Goal: Task Accomplishment & Management: Manage account settings

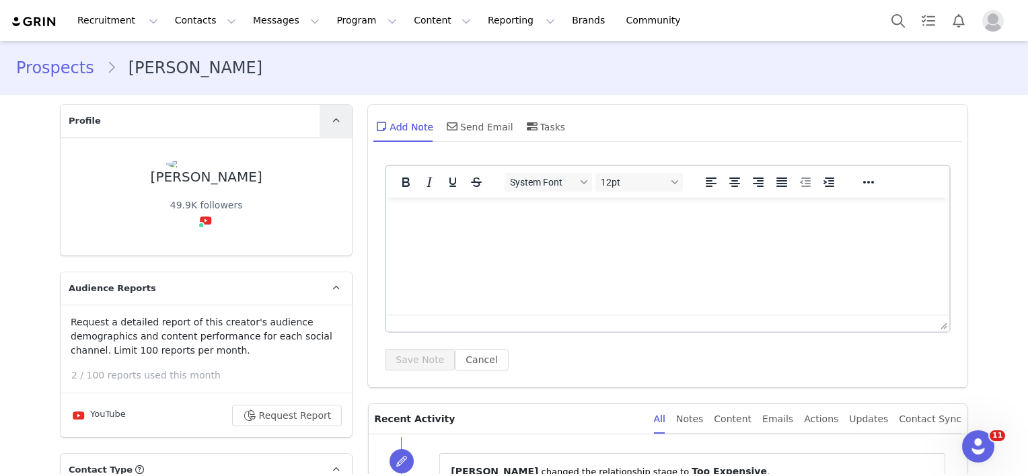
click at [332, 120] on icon at bounding box center [335, 120] width 7 height 9
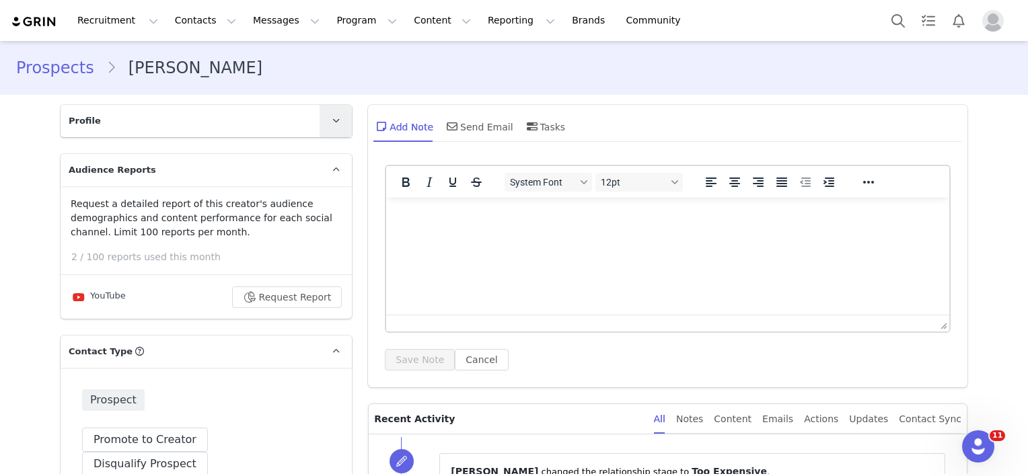
click at [332, 120] on icon at bounding box center [335, 120] width 7 height 9
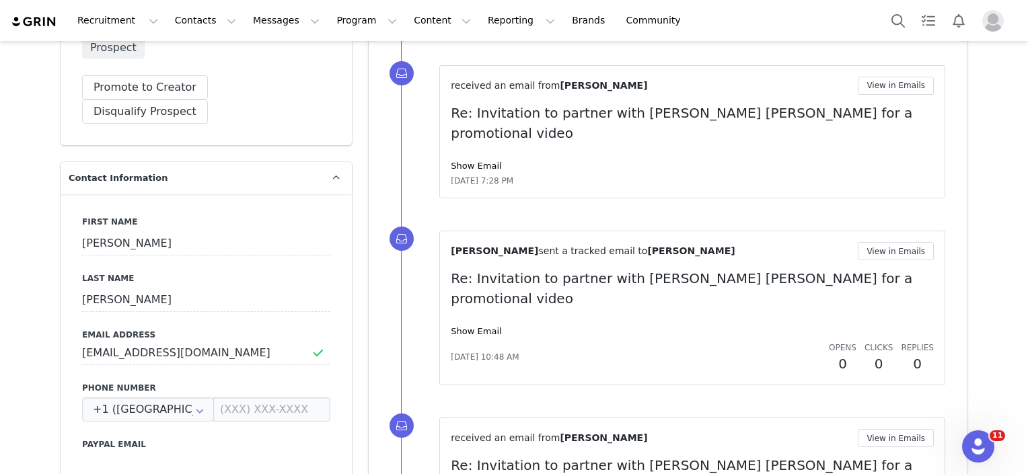
scroll to position [404, 0]
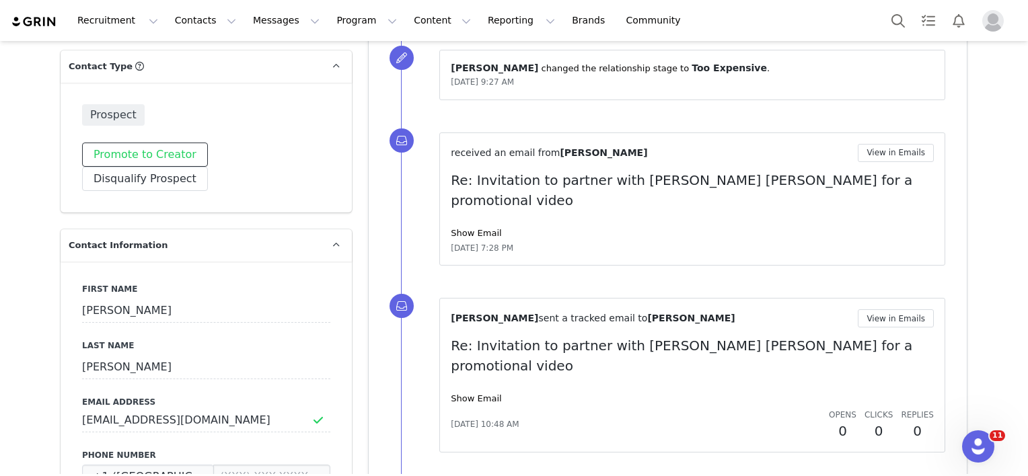
click at [161, 159] on button "Promote to Creator" at bounding box center [145, 155] width 126 height 24
click at [189, 167] on button "Archive Creator" at bounding box center [135, 179] width 107 height 24
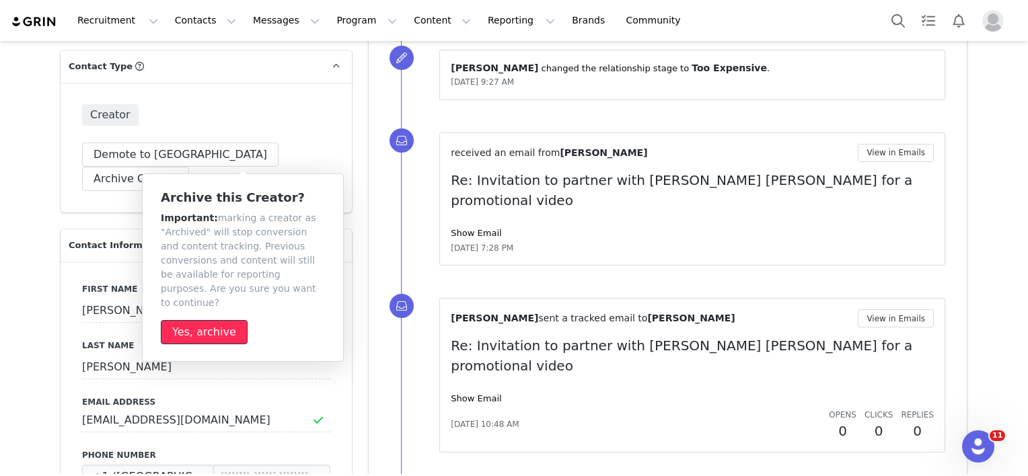
click at [200, 320] on button "Yes, archive" at bounding box center [204, 332] width 87 height 24
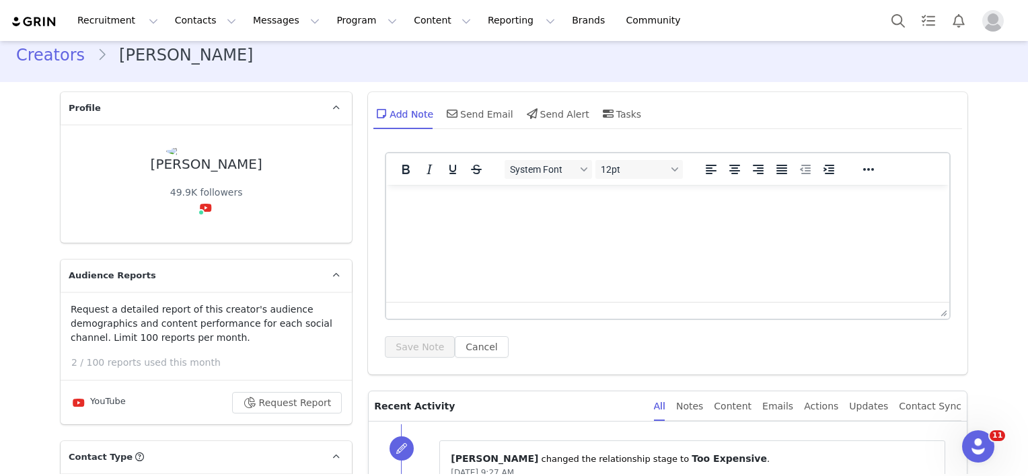
scroll to position [0, 0]
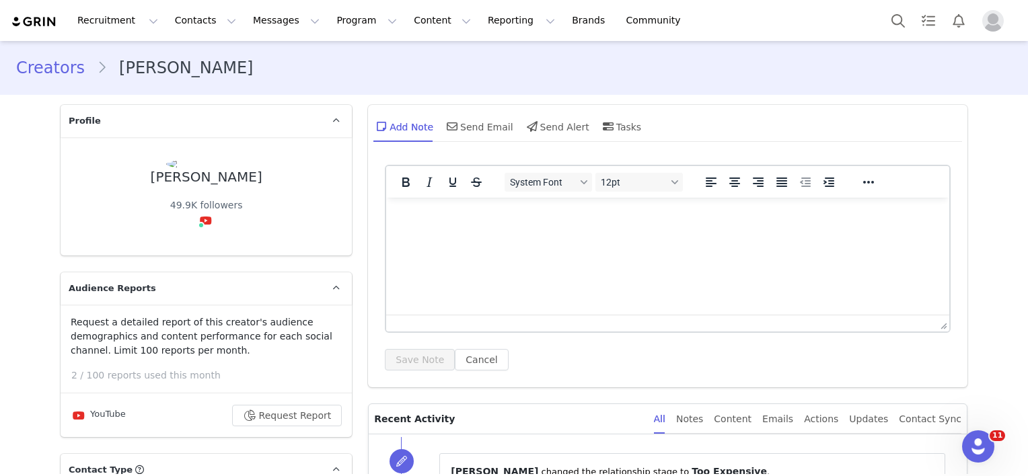
click at [36, 68] on link "Creators" at bounding box center [56, 68] width 81 height 24
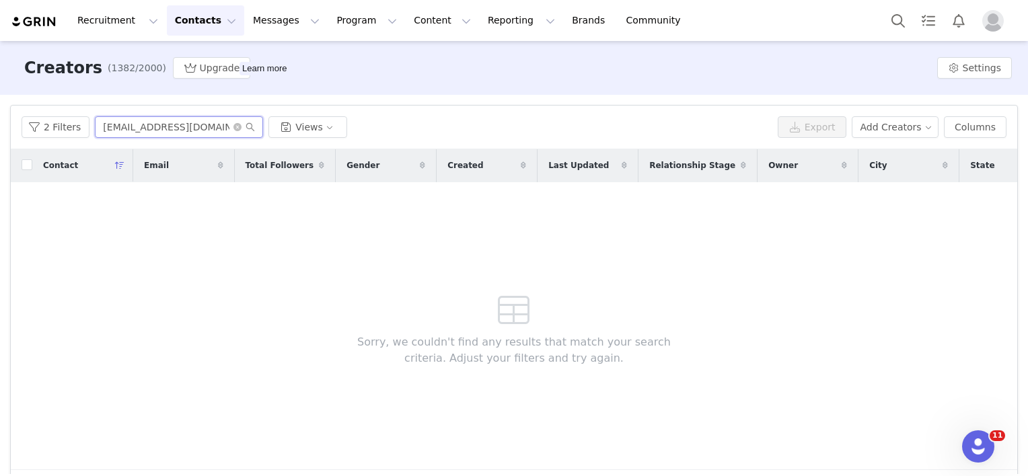
click at [146, 129] on input "[EMAIL_ADDRESS][DOMAIN_NAME]" at bounding box center [179, 127] width 168 height 22
click at [145, 129] on input "[EMAIL_ADDRESS][DOMAIN_NAME]" at bounding box center [179, 127] width 168 height 22
click at [145, 128] on input "[EMAIL_ADDRESS][DOMAIN_NAME]" at bounding box center [179, 127] width 168 height 22
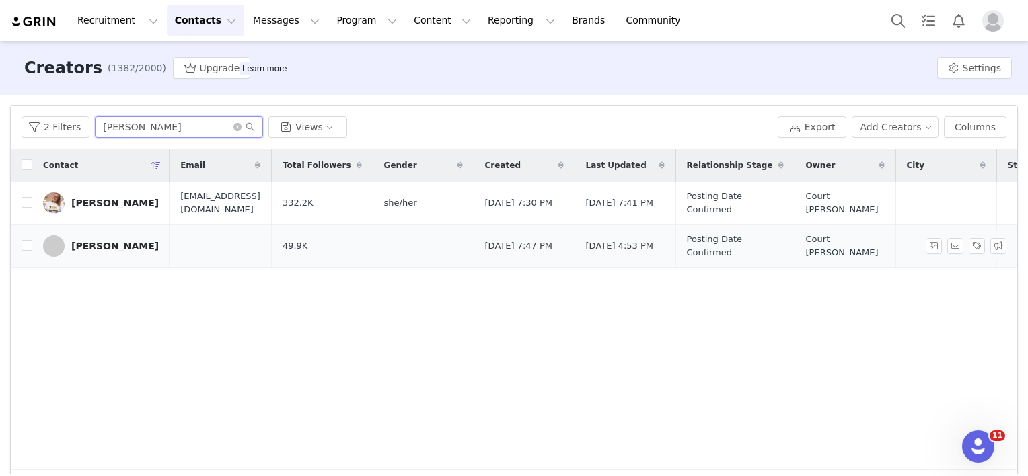
type input "[PERSON_NAME]"
click at [86, 245] on div "[PERSON_NAME]" at bounding box center [114, 246] width 87 height 11
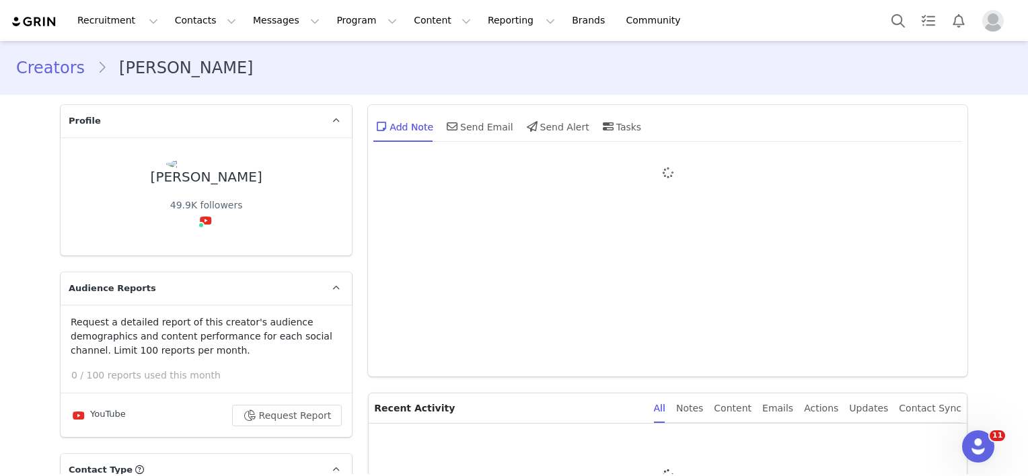
type input "+1 ([GEOGRAPHIC_DATA])"
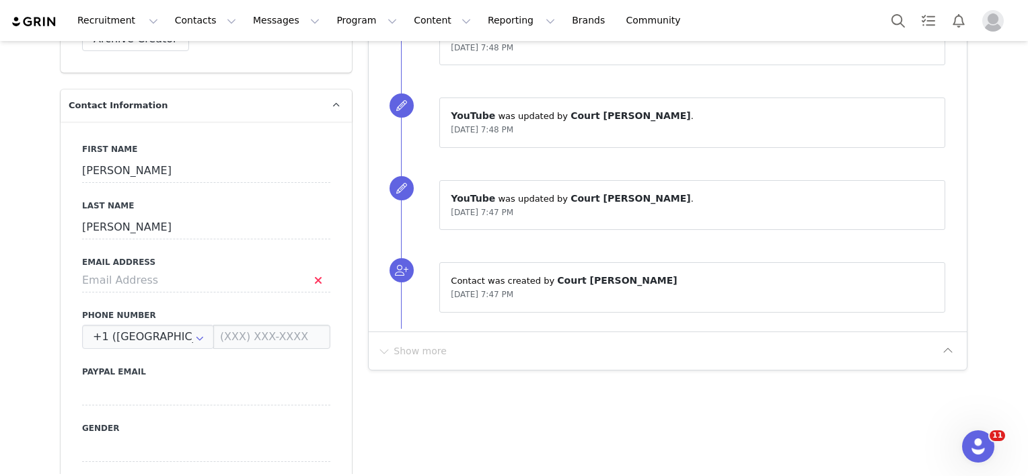
scroll to position [538, 0]
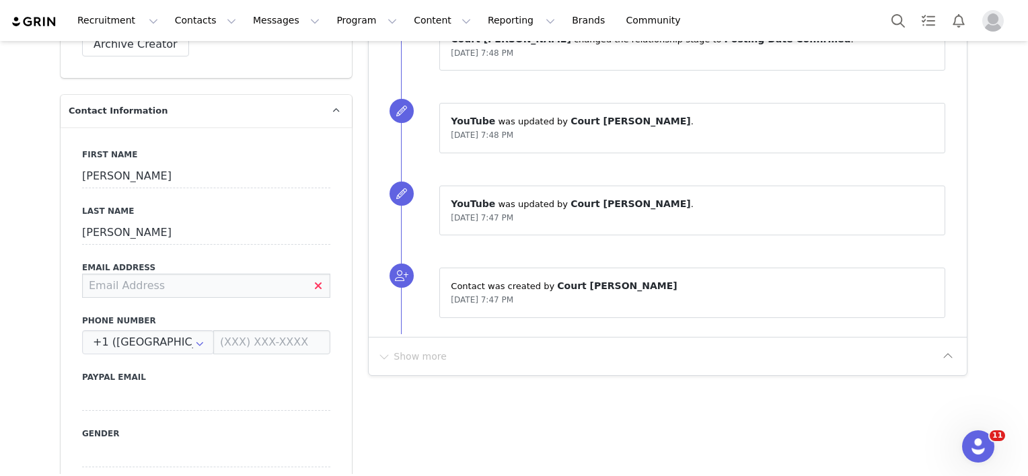
click at [160, 274] on input at bounding box center [206, 286] width 248 height 24
paste input "[EMAIL_ADDRESS][DOMAIN_NAME]"
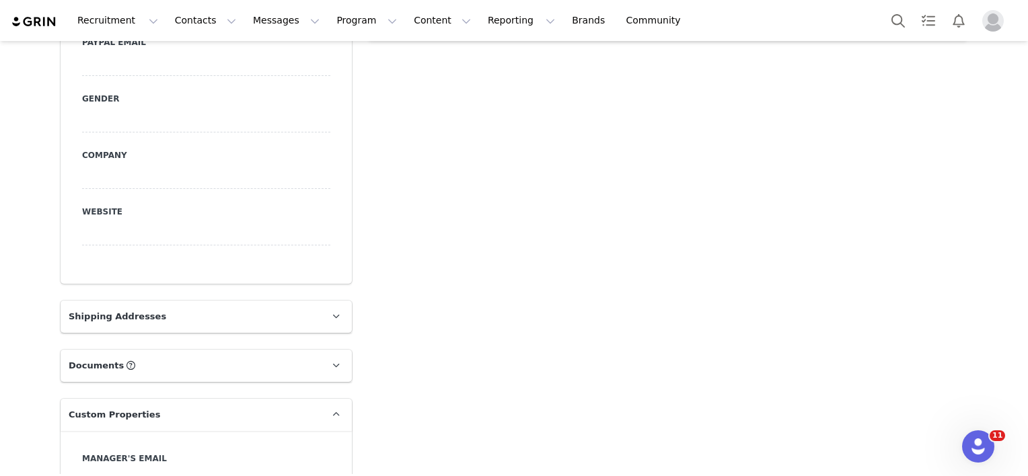
scroll to position [874, 0]
type input "[EMAIL_ADDRESS][DOMAIN_NAME]"
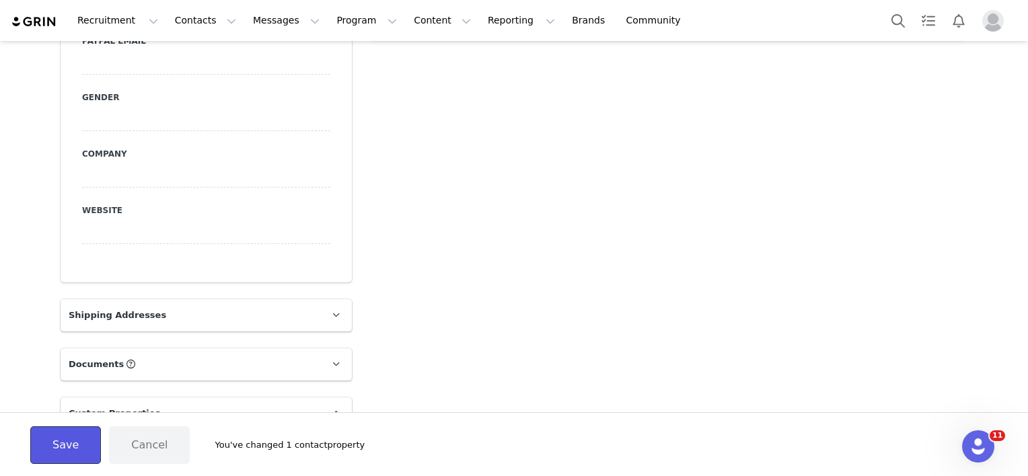
click at [47, 444] on button "Save" at bounding box center [65, 445] width 71 height 38
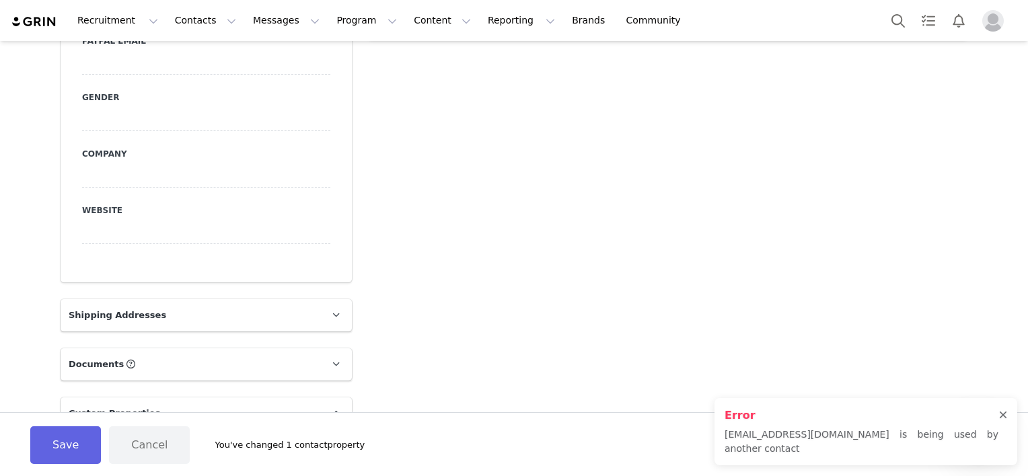
click at [999, 421] on div at bounding box center [1003, 415] width 8 height 11
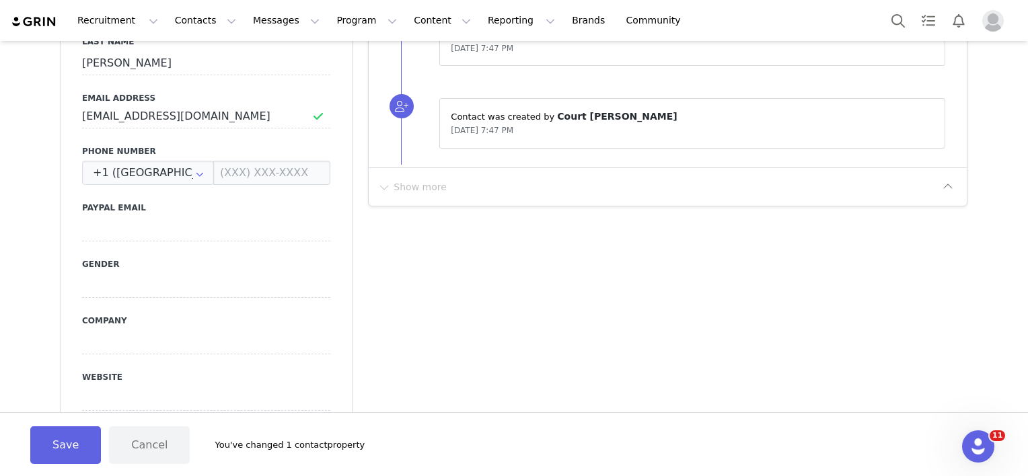
scroll to position [740, 0]
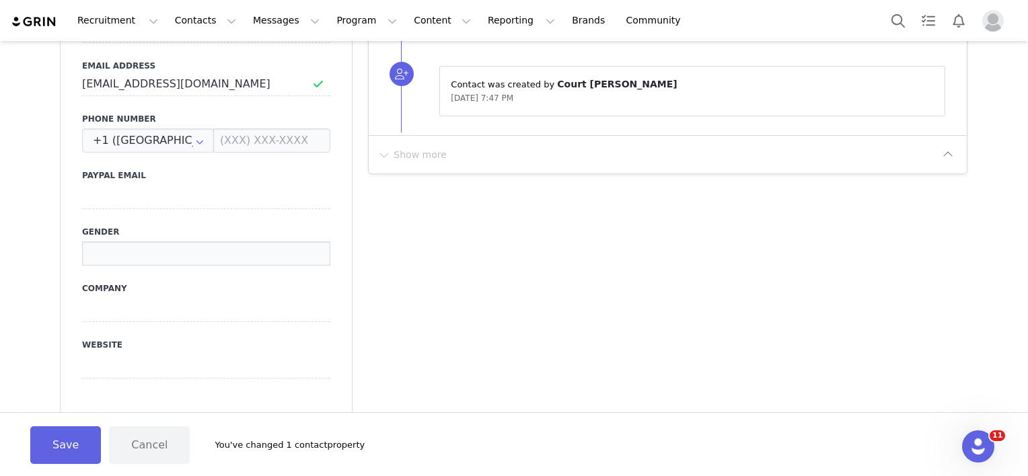
click at [201, 241] on input at bounding box center [206, 253] width 248 height 24
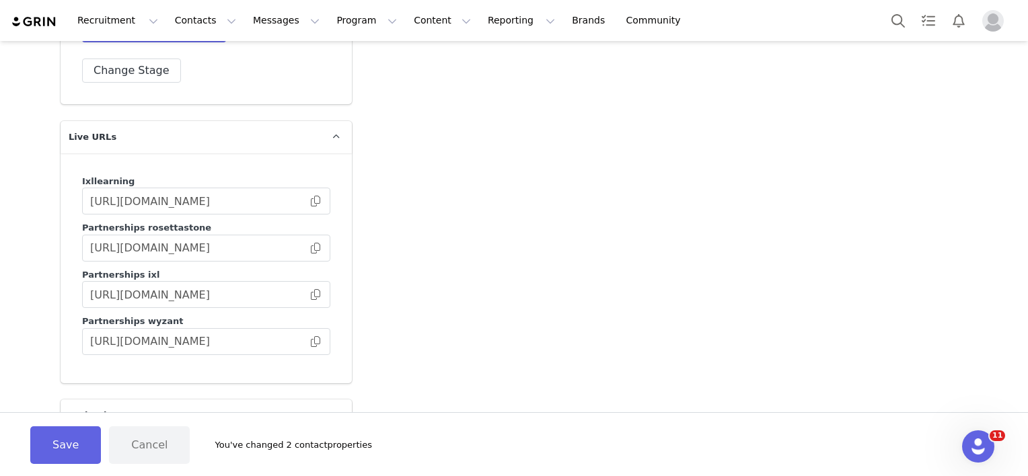
scroll to position [2623, 0]
type input "she/her"
click at [311, 246] on span at bounding box center [315, 246] width 13 height 0
click at [61, 447] on button "Save" at bounding box center [65, 445] width 71 height 38
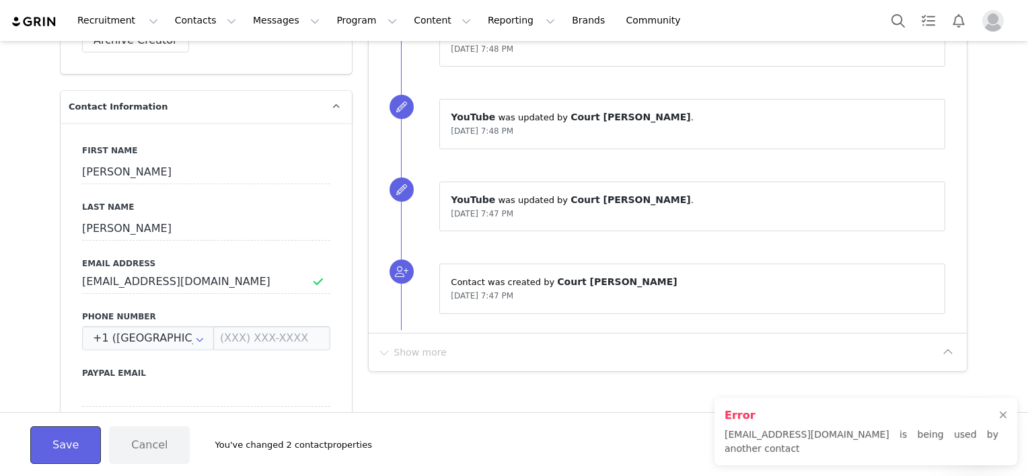
scroll to position [538, 0]
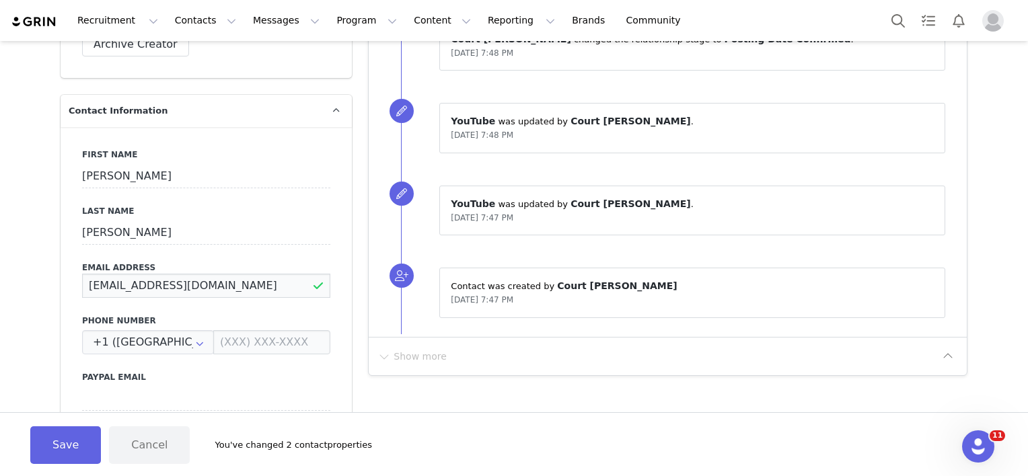
drag, startPoint x: 256, startPoint y: 256, endPoint x: 63, endPoint y: 252, distance: 193.7
click at [63, 252] on div "First Name [PERSON_NAME] Last Name [PERSON_NAME] Email Address [EMAIL_ADDRESS][…" at bounding box center [206, 373] width 291 height 492
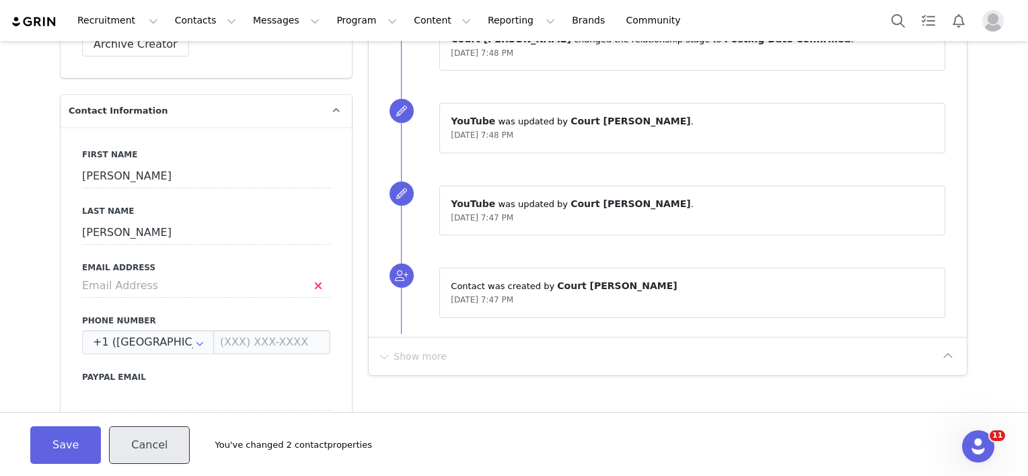
click at [172, 441] on button "Cancel" at bounding box center [149, 445] width 81 height 38
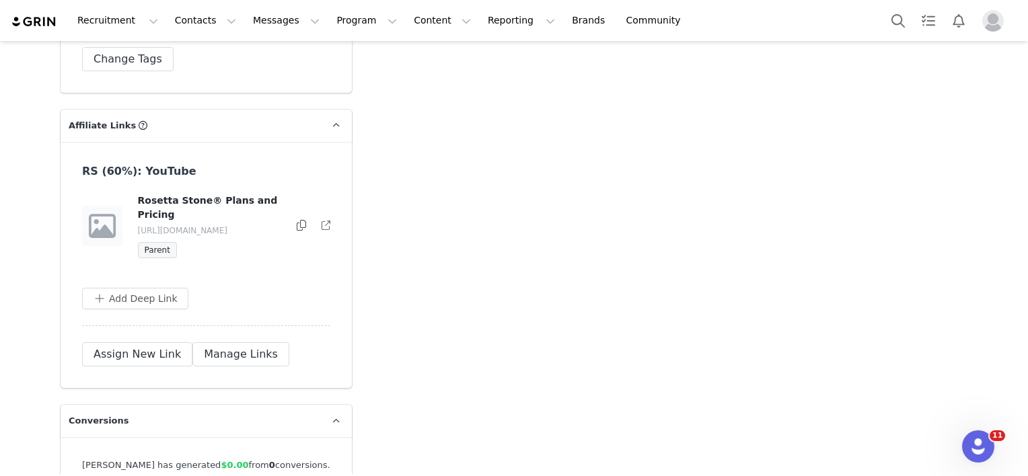
scroll to position [3296, 0]
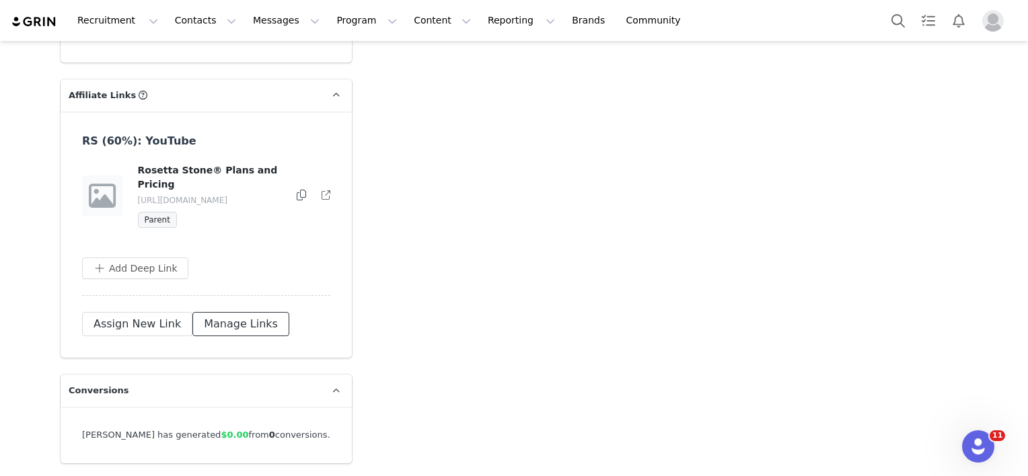
click at [199, 312] on button "Manage Links" at bounding box center [240, 324] width 97 height 24
click at [296, 188] on button "button" at bounding box center [298, 196] width 16 height 16
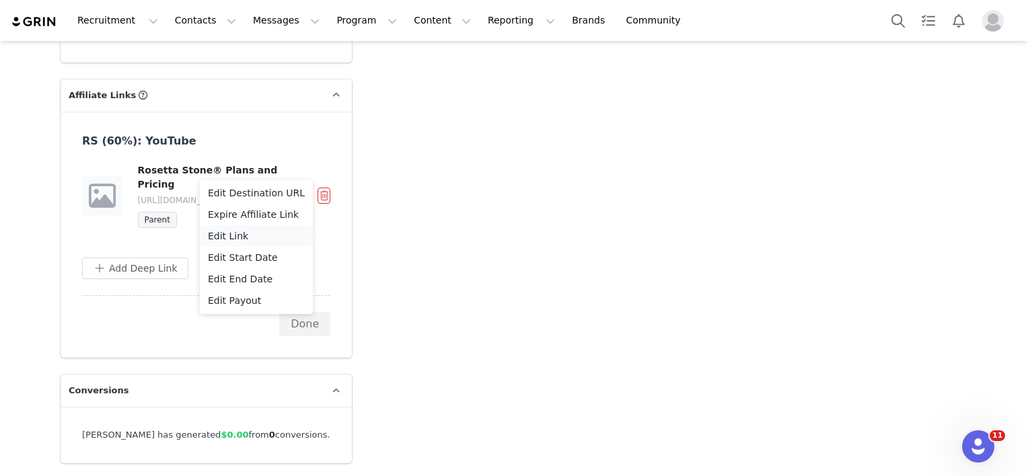
click at [254, 232] on div "Edit Link" at bounding box center [256, 236] width 97 height 15
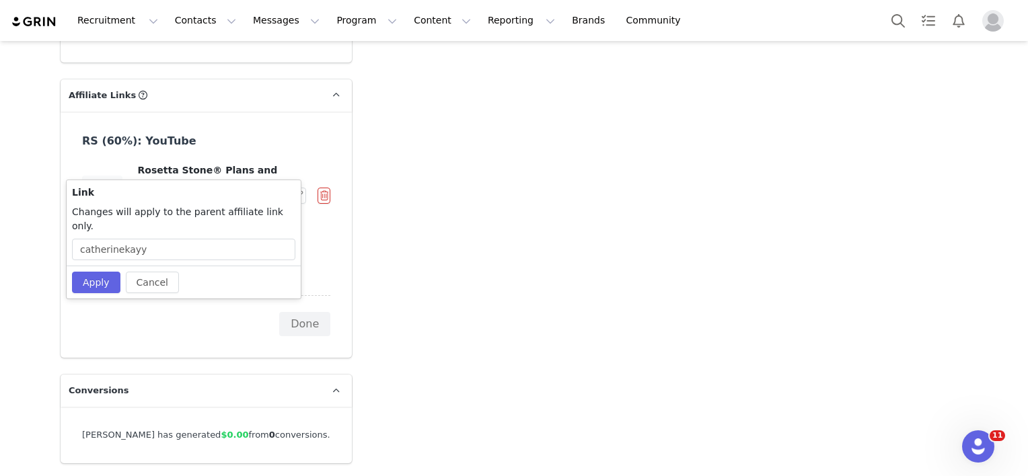
click at [116, 223] on div "Link Changes will apply to the parent affiliate link only. catherinekayy" at bounding box center [184, 222] width 234 height 85
click at [114, 239] on input "catherinekayy" at bounding box center [183, 250] width 223 height 22
click at [94, 272] on button "Apply" at bounding box center [96, 283] width 48 height 22
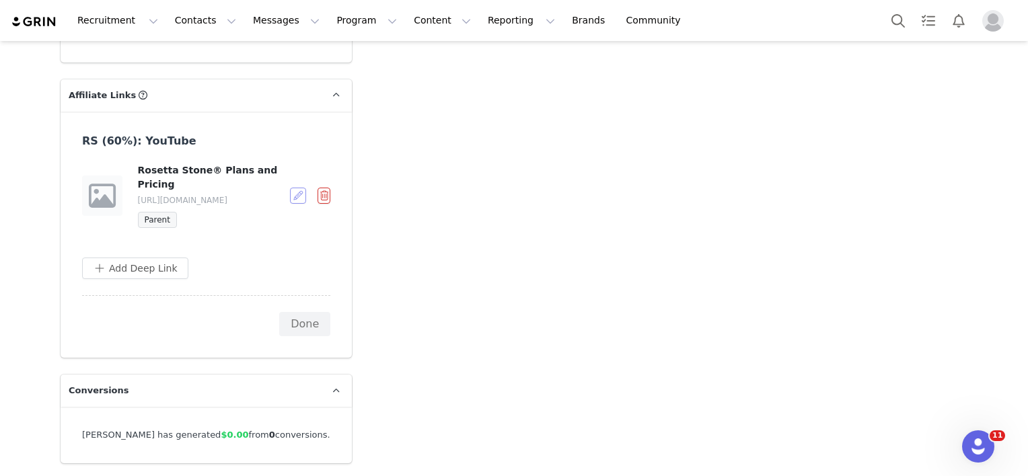
click at [290, 188] on button "button" at bounding box center [298, 196] width 16 height 16
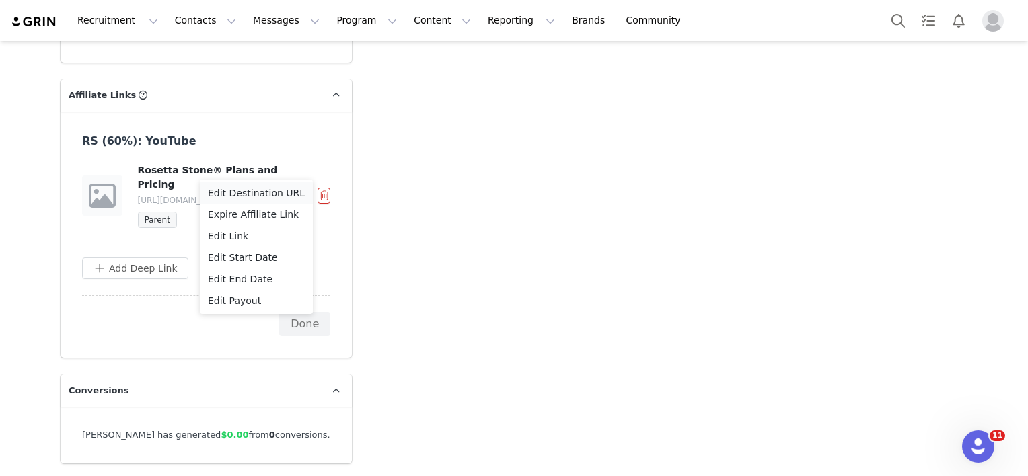
click at [281, 190] on span "Edit Destination URL" at bounding box center [256, 193] width 97 height 15
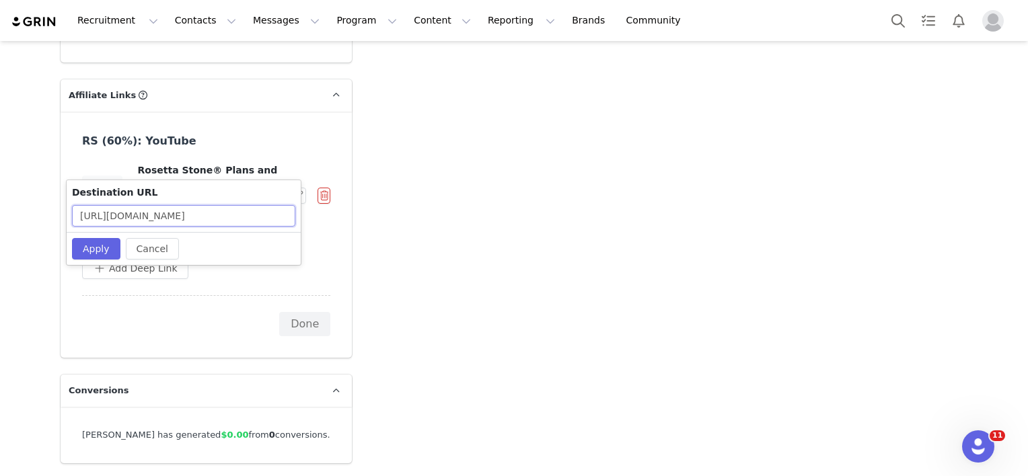
drag, startPoint x: 264, startPoint y: 221, endPoint x: 289, endPoint y: 220, distance: 24.9
click at [289, 220] on input "[URL][DOMAIN_NAME]" at bounding box center [183, 216] width 223 height 22
paste input "?utm_campaign=[PERSON_NAME]"
type input "[URL][DOMAIN_NAME]"
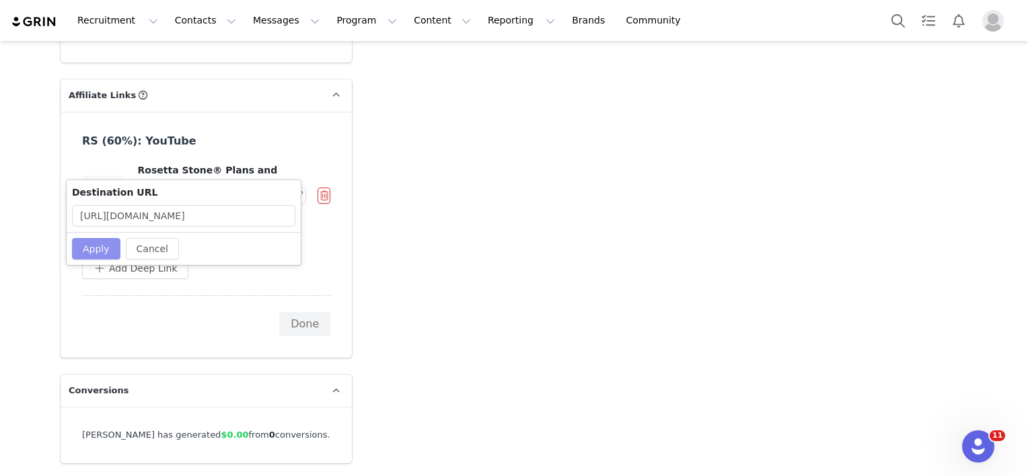
scroll to position [0, 0]
click at [105, 244] on button "Apply" at bounding box center [96, 249] width 48 height 22
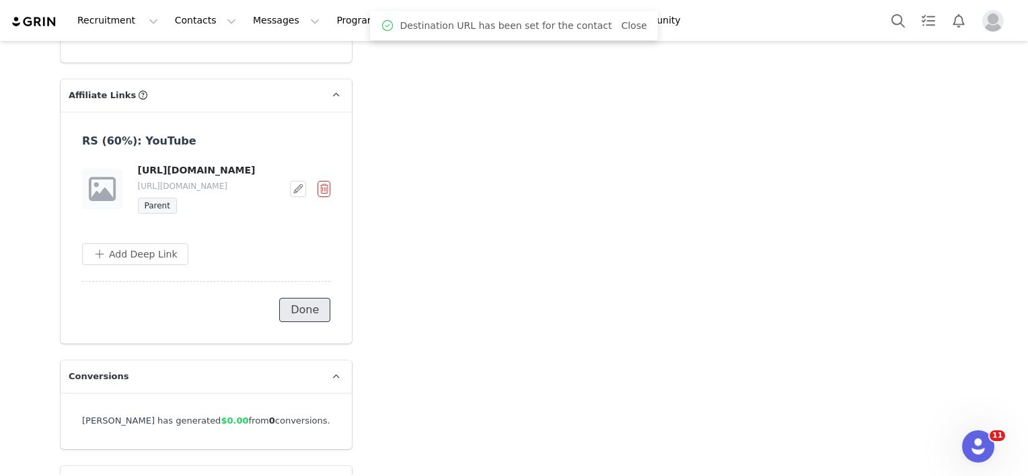
click at [311, 320] on button "Done" at bounding box center [304, 310] width 51 height 24
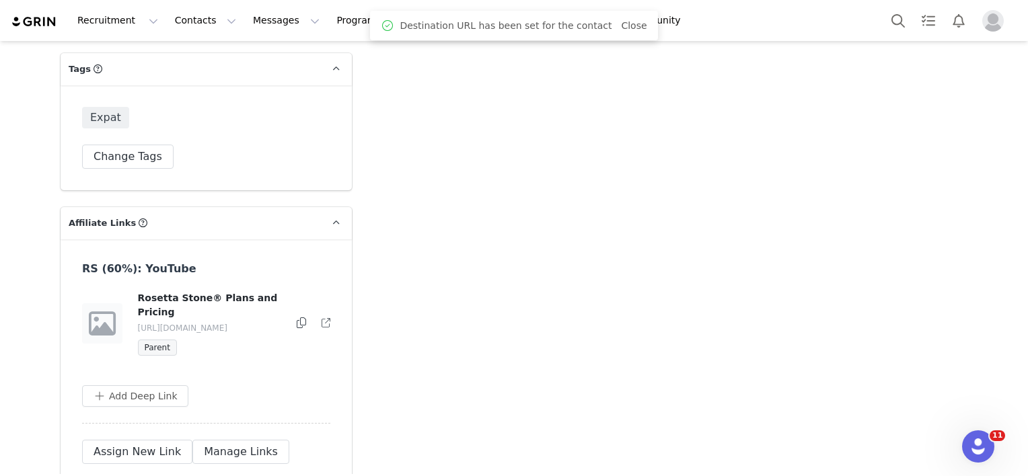
scroll to position [3296, 0]
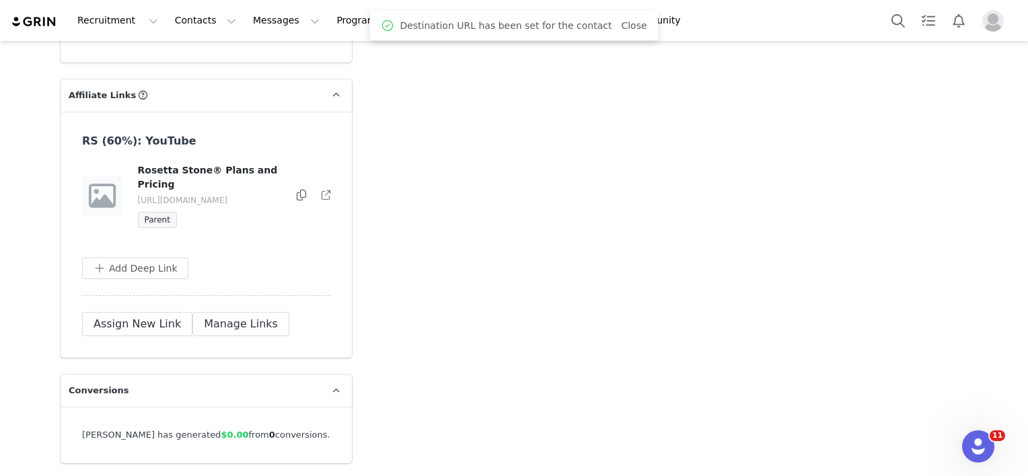
click at [297, 190] on icon at bounding box center [301, 195] width 9 height 11
click at [241, 312] on button "Manage Links" at bounding box center [240, 324] width 97 height 24
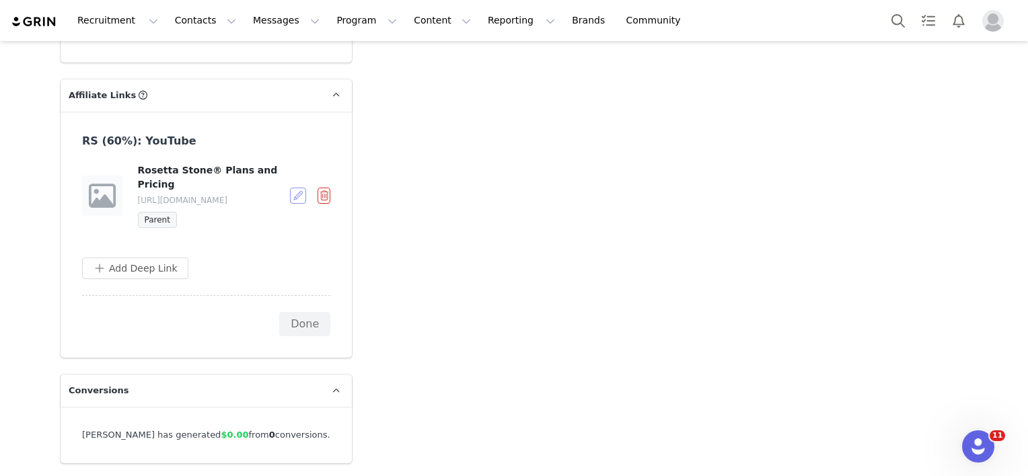
click at [296, 188] on button "button" at bounding box center [298, 196] width 16 height 16
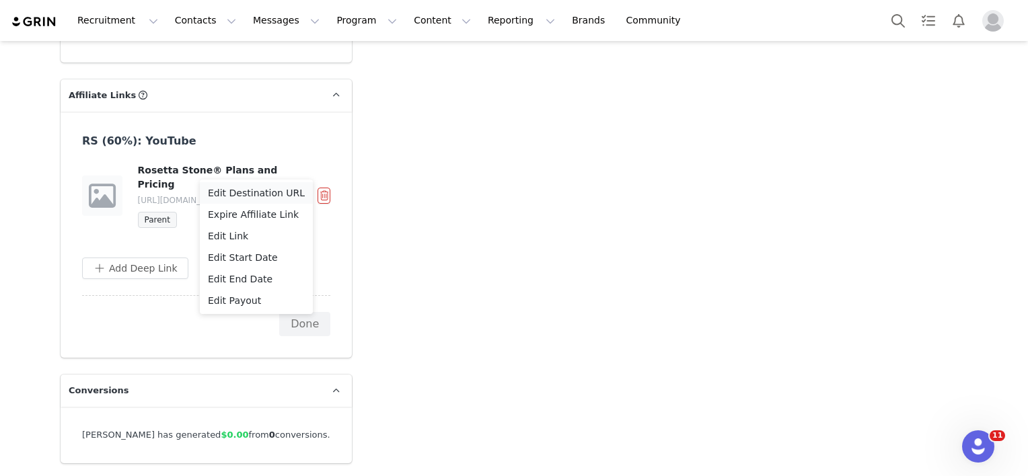
click at [234, 199] on span "Edit Destination URL" at bounding box center [256, 193] width 97 height 15
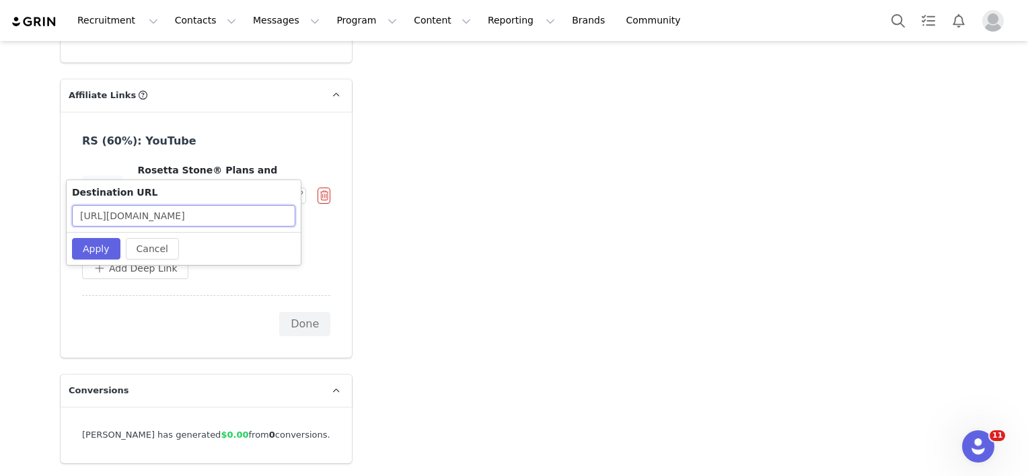
click at [222, 210] on input "[URL][DOMAIN_NAME]" at bounding box center [183, 216] width 223 height 22
click at [112, 253] on button "Apply" at bounding box center [96, 249] width 48 height 22
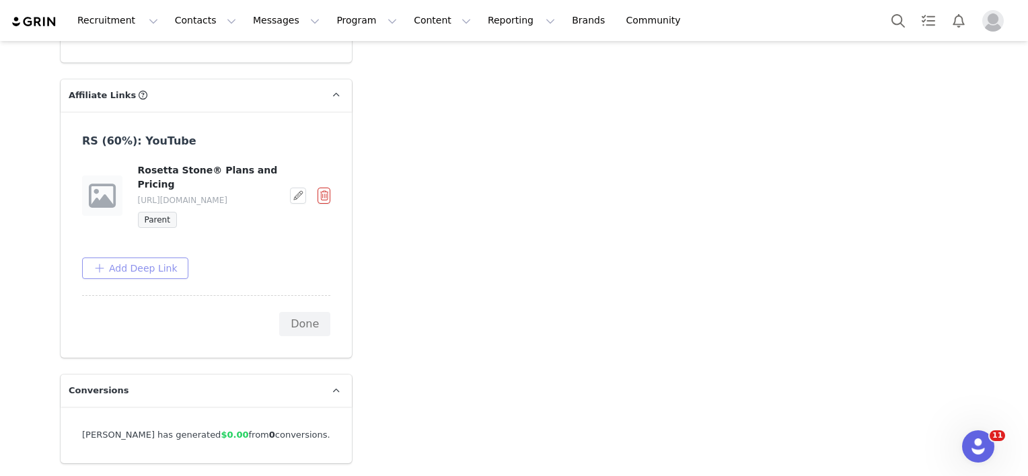
click at [149, 258] on button "Add Deep Link" at bounding box center [135, 269] width 106 height 22
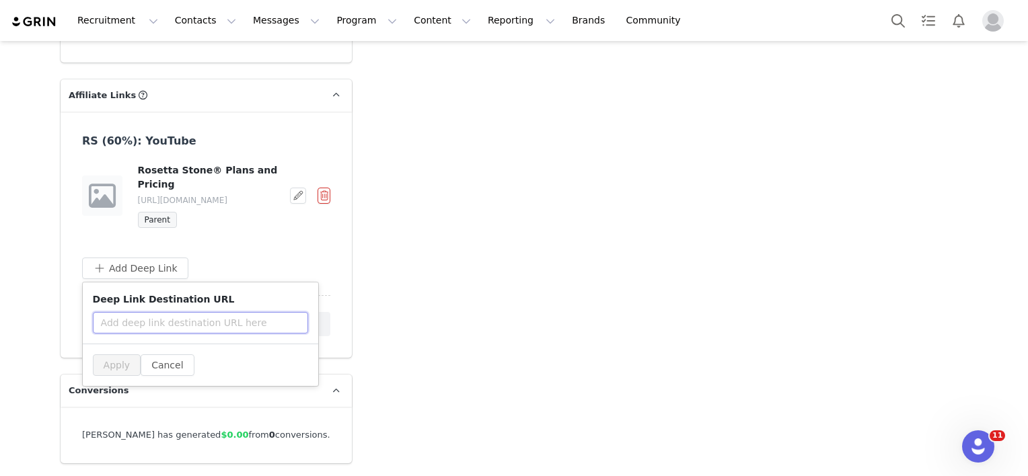
click at [162, 312] on input "text" at bounding box center [200, 323] width 215 height 22
paste input "[URL][DOMAIN_NAME]"
type input "[URL][DOMAIN_NAME]"
click at [113, 354] on button "Apply" at bounding box center [117, 365] width 48 height 22
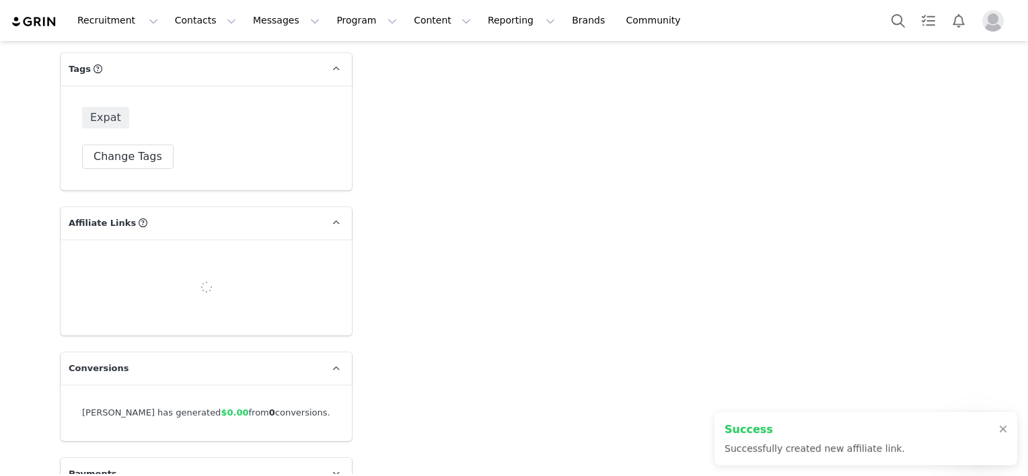
scroll to position [3296, 0]
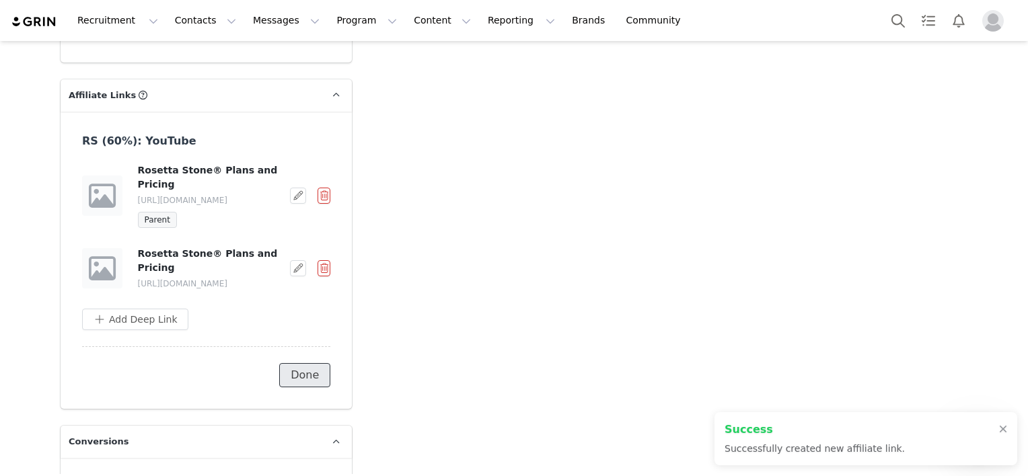
click at [307, 363] on button "Done" at bounding box center [304, 375] width 51 height 24
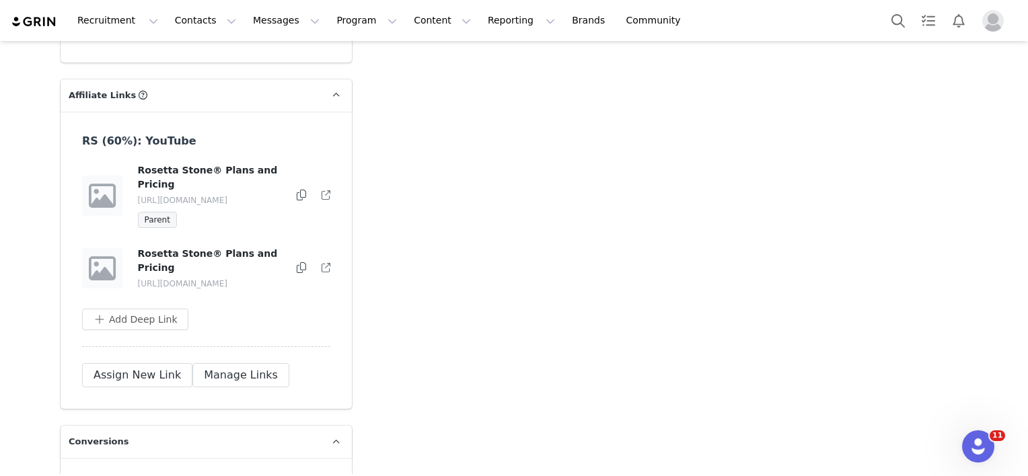
click at [297, 190] on icon at bounding box center [301, 195] width 9 height 11
click at [298, 262] on icon at bounding box center [301, 267] width 9 height 11
click at [297, 190] on icon at bounding box center [301, 195] width 9 height 11
